Goal: Transaction & Acquisition: Subscribe to service/newsletter

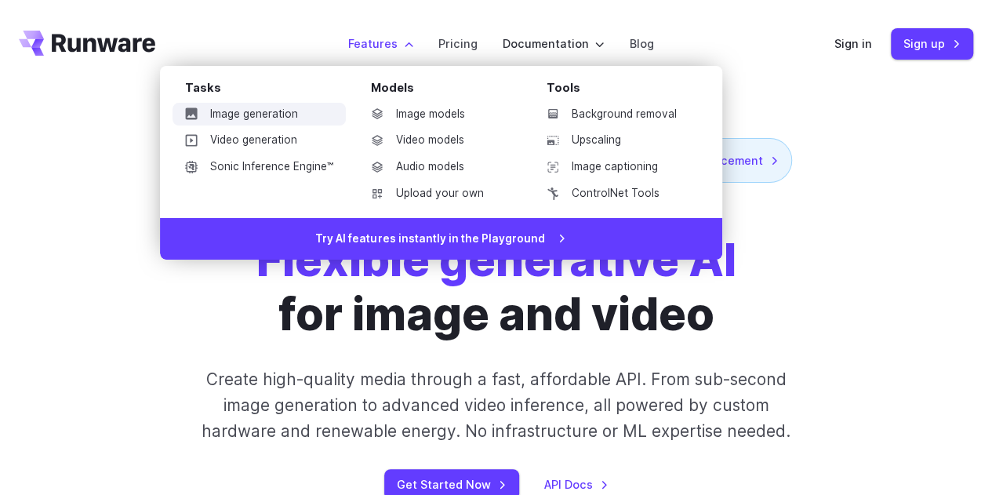
click at [283, 114] on link "Image generation" at bounding box center [259, 115] width 173 height 24
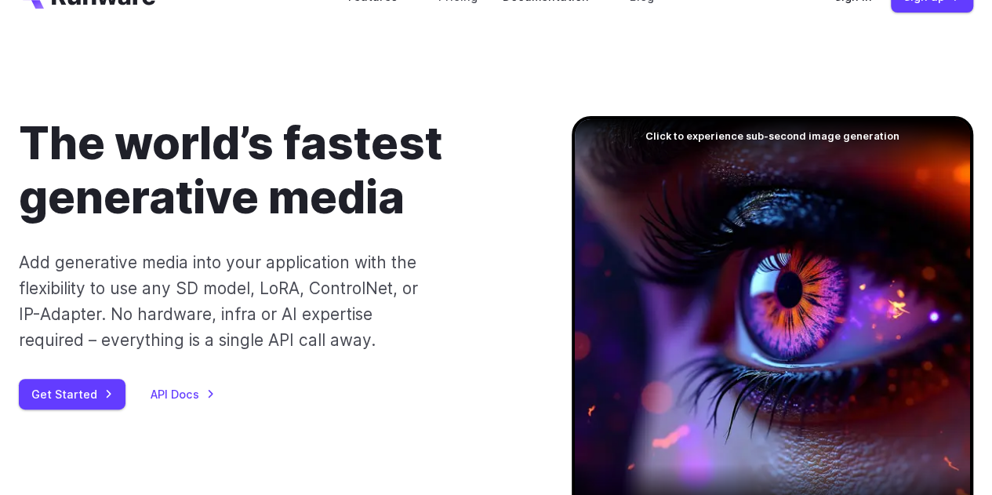
scroll to position [57, 0]
